Goal: Information Seeking & Learning: Learn about a topic

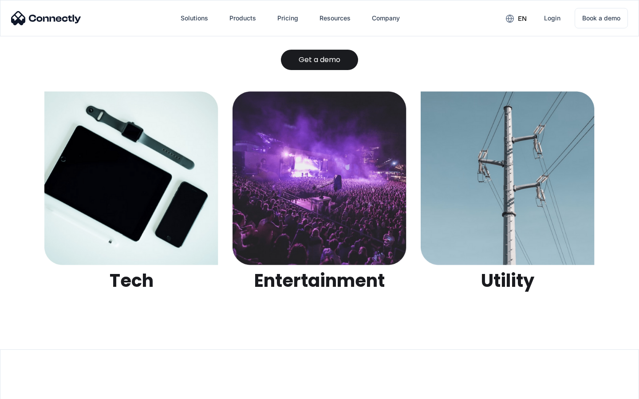
scroll to position [2800, 0]
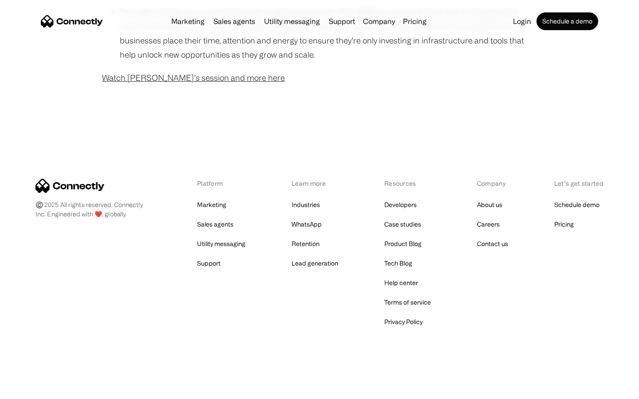
scroll to position [719, 0]
